Goal: Transaction & Acquisition: Subscribe to service/newsletter

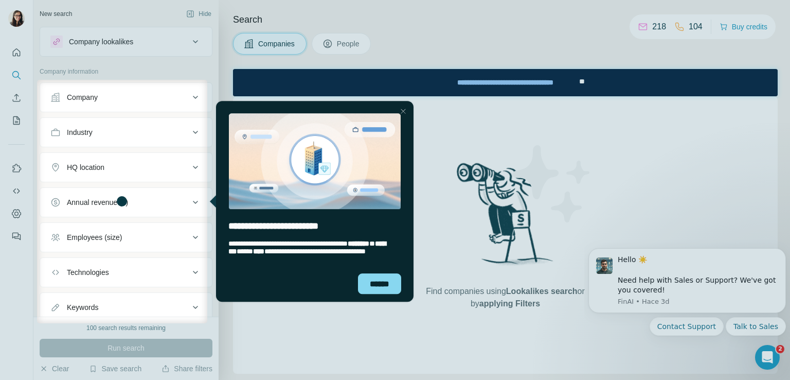
drag, startPoint x: 224, startPoint y: 0, endPoint x: 301, endPoint y: 6, distance: 76.9
click at [301, 6] on div at bounding box center [395, 40] width 790 height 80
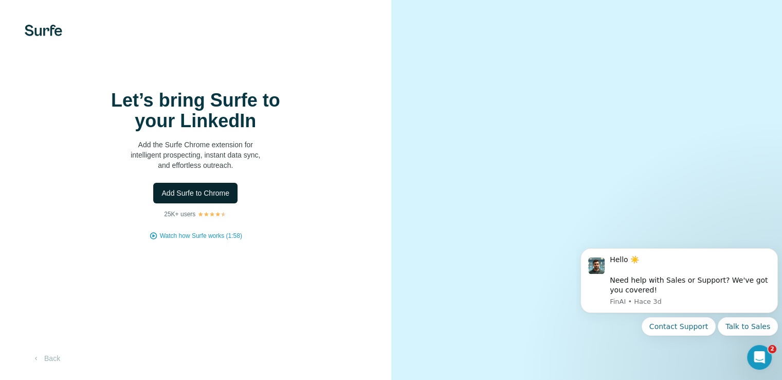
click at [195, 198] on span "Add Surfe to Chrome" at bounding box center [196, 193] width 68 height 10
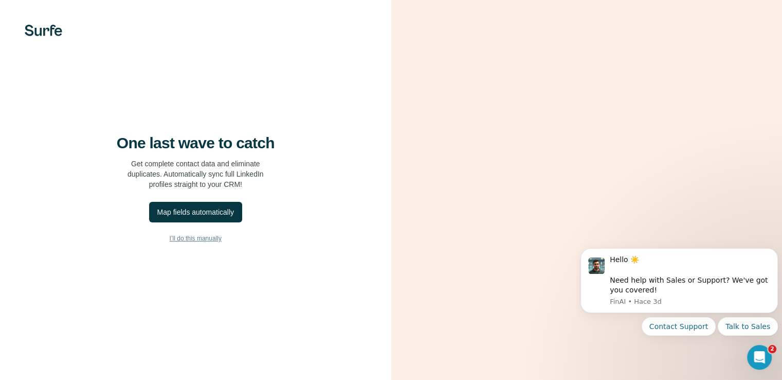
click at [218, 243] on span "I’ll do this manually" at bounding box center [196, 238] width 52 height 9
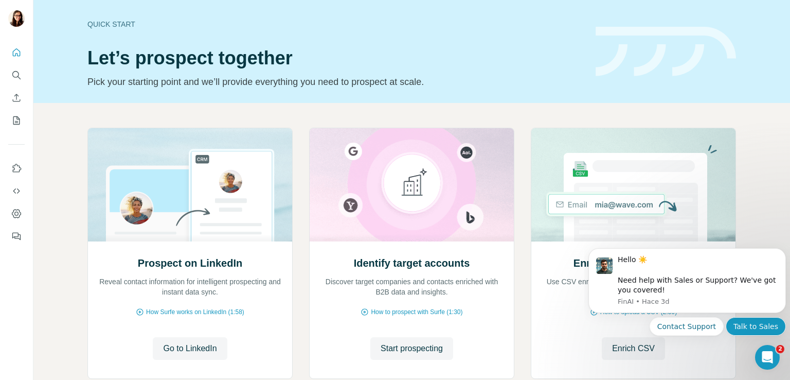
click at [749, 328] on button "Talk to Sales" at bounding box center [756, 326] width 60 height 19
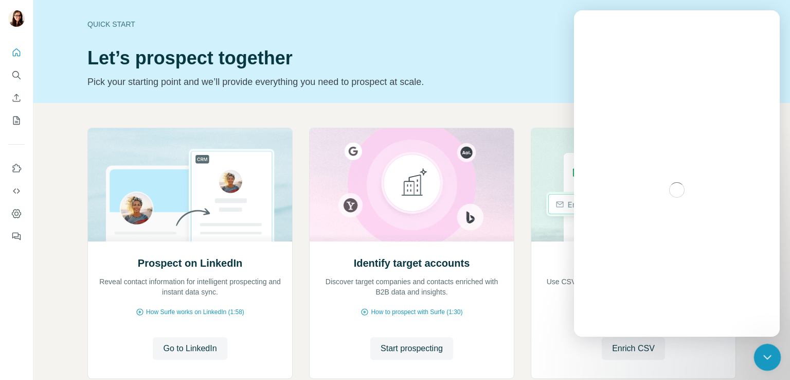
click at [768, 348] on div "Cerrar Intercom Messenger" at bounding box center [766, 355] width 25 height 25
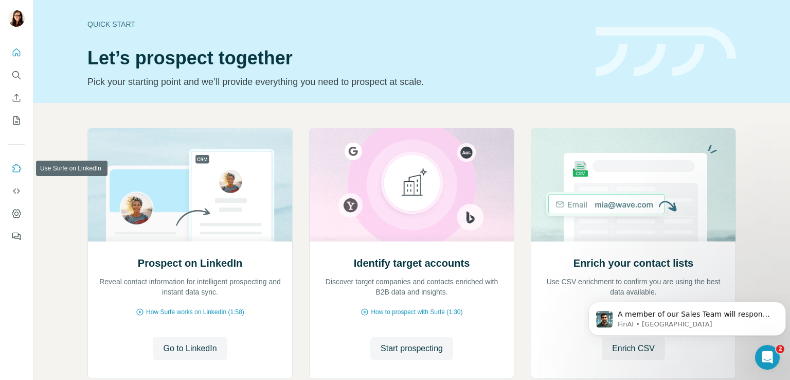
click at [15, 171] on icon "Use Surfe on LinkedIn" at bounding box center [16, 168] width 10 height 10
click at [19, 212] on icon "Dashboard" at bounding box center [16, 213] width 10 height 10
click at [12, 48] on icon "Quick start" at bounding box center [16, 52] width 10 height 10
click at [16, 171] on icon "Use Surfe on LinkedIn" at bounding box center [17, 168] width 9 height 8
click at [16, 56] on icon "Quick start" at bounding box center [16, 52] width 10 height 10
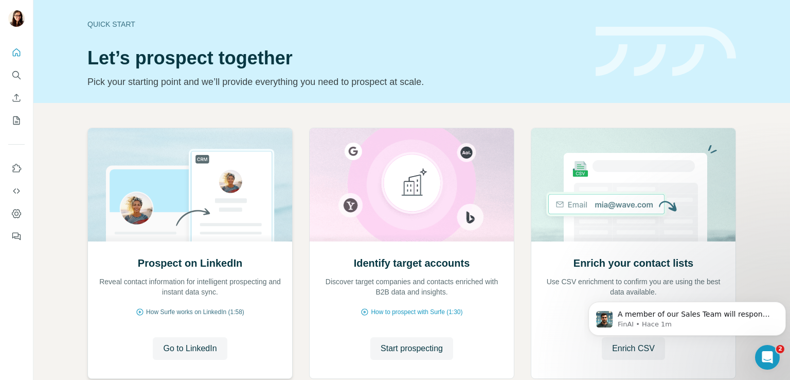
scroll to position [65, 0]
